Goal: Transaction & Acquisition: Purchase product/service

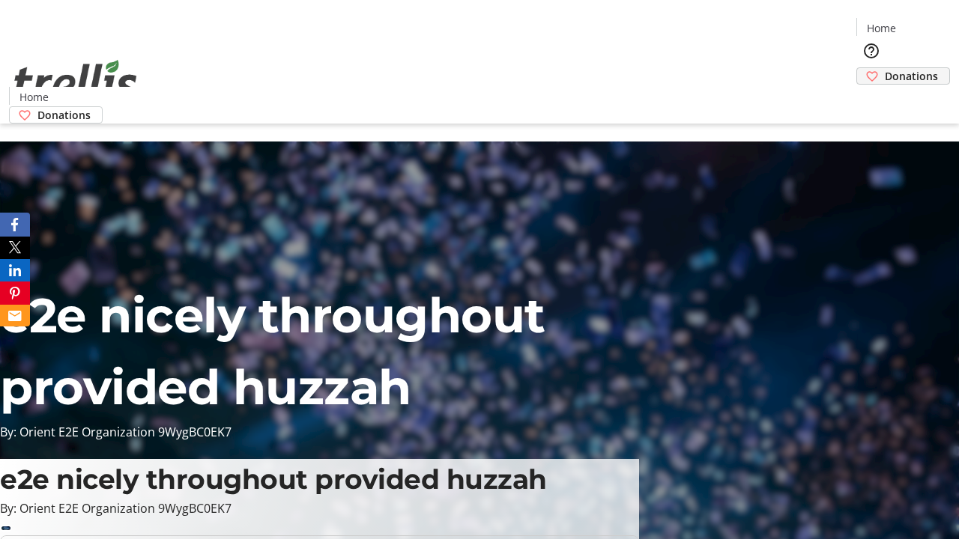
click at [884, 68] on span "Donations" at bounding box center [910, 76] width 53 height 16
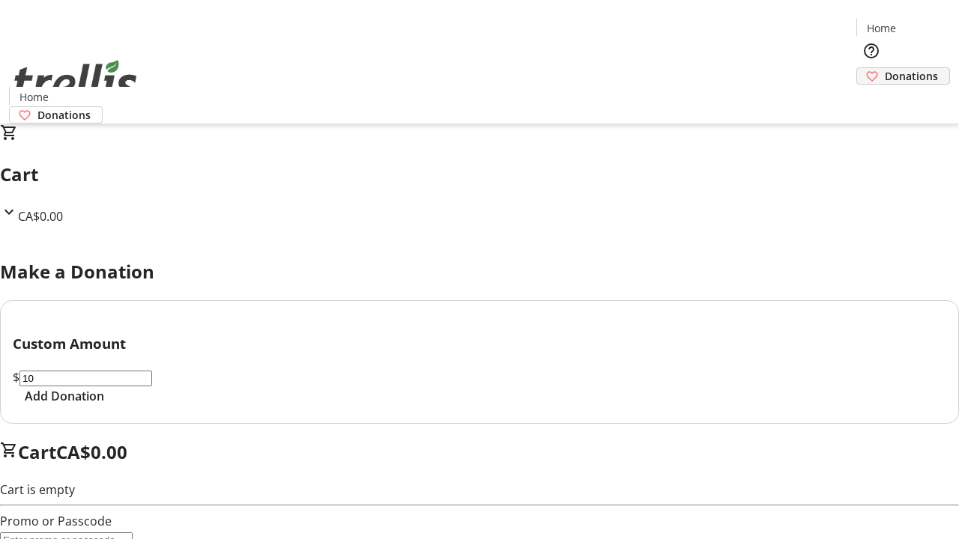
type input "2,999.01"
click at [104, 405] on span "Add Donation" at bounding box center [64, 396] width 79 height 18
